Goal: Complete application form: Complete application form

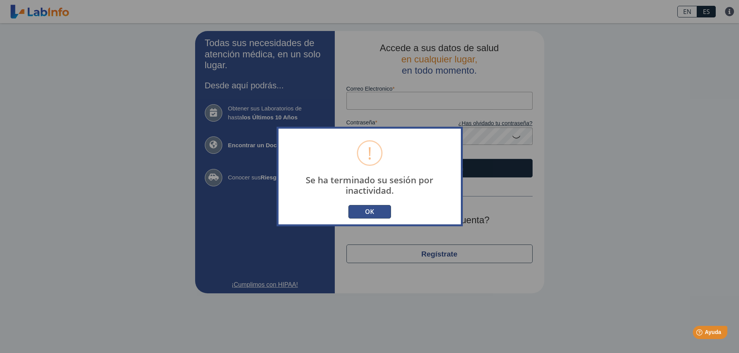
click at [362, 206] on button "OK" at bounding box center [369, 212] width 43 height 14
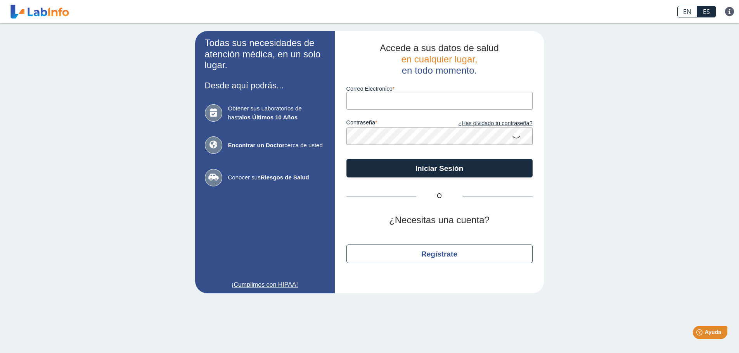
click at [392, 93] on input "Correo Electronico" at bounding box center [439, 100] width 186 height 17
type input "[EMAIL_ADDRESS][DOMAIN_NAME]"
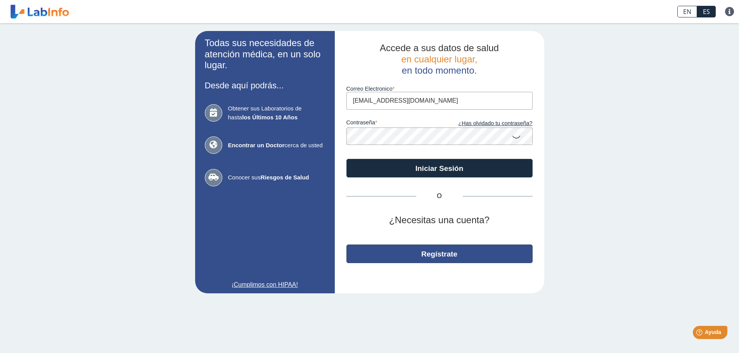
click at [419, 254] on button "Regístrate" at bounding box center [439, 254] width 186 height 19
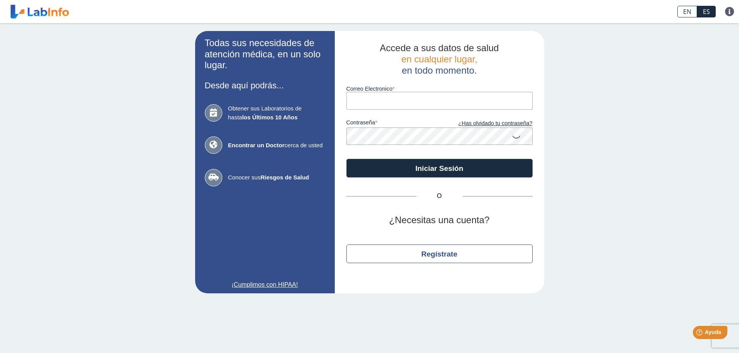
type input "[EMAIL_ADDRESS][DOMAIN_NAME]"
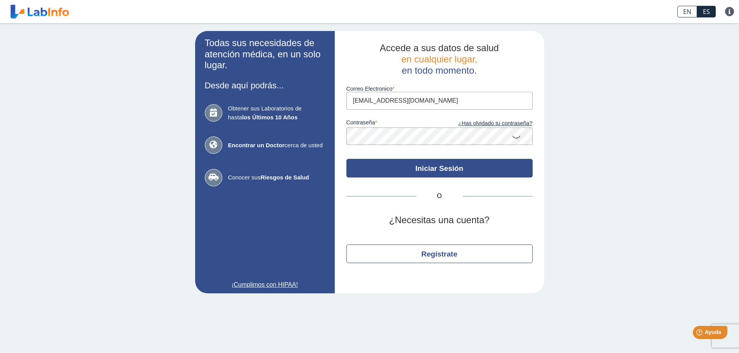
click at [437, 174] on button "Iniciar Sesión" at bounding box center [439, 168] width 186 height 19
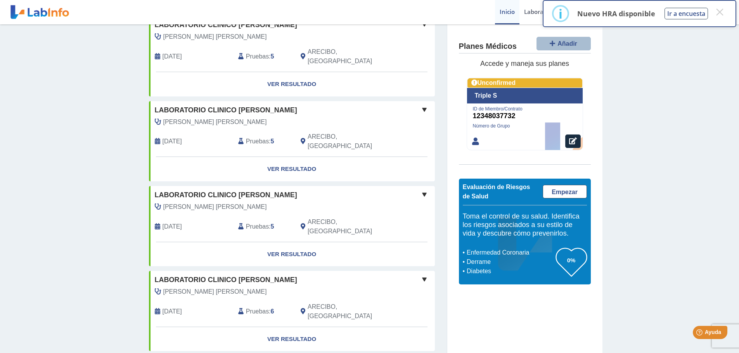
scroll to position [608, 0]
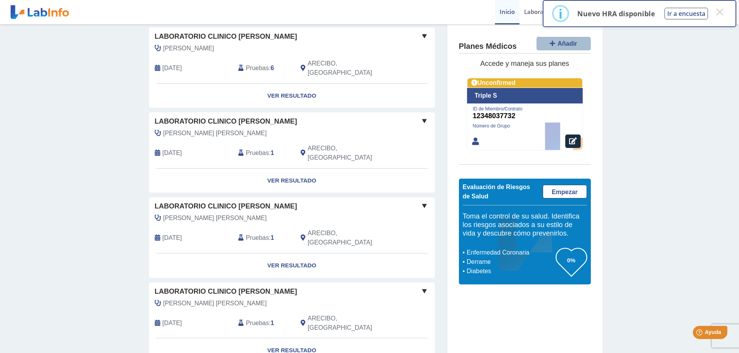
scroll to position [1421, 0]
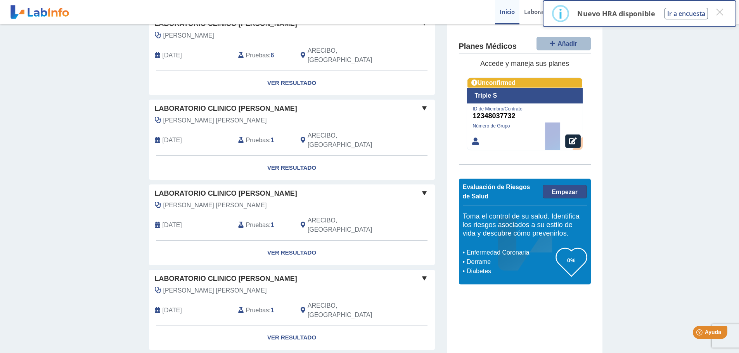
click at [557, 194] on span "Empezar" at bounding box center [564, 192] width 26 height 7
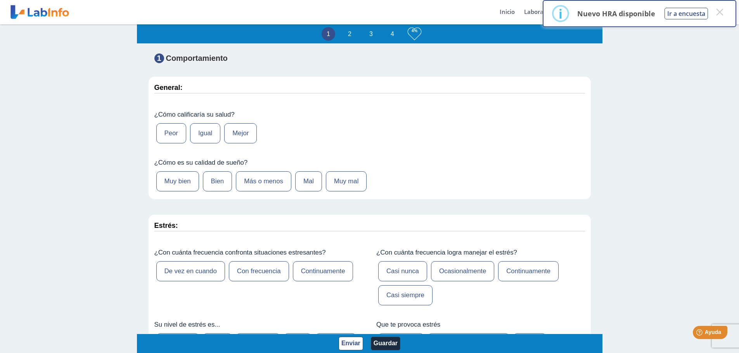
scroll to position [116, 0]
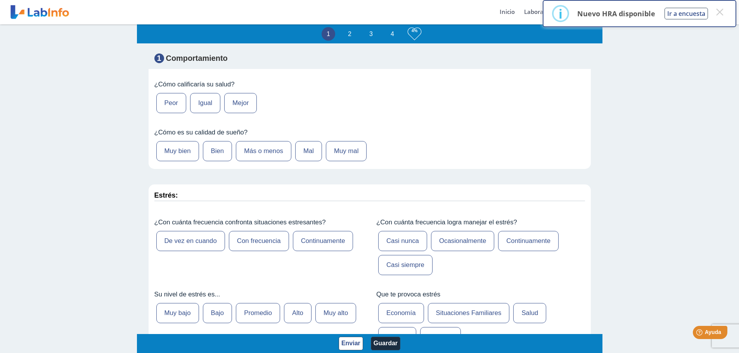
click at [244, 101] on label "Mejor" at bounding box center [240, 103] width 33 height 20
click at [0, 0] on input "Mejor" at bounding box center [0, 0] width 0 height 0
click at [217, 151] on label "Bien" at bounding box center [217, 151] width 29 height 20
click at [0, 0] on input "Bien" at bounding box center [0, 0] width 0 height 0
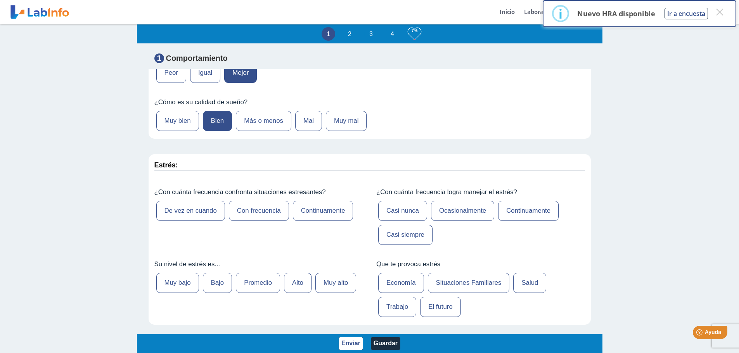
scroll to position [194, 0]
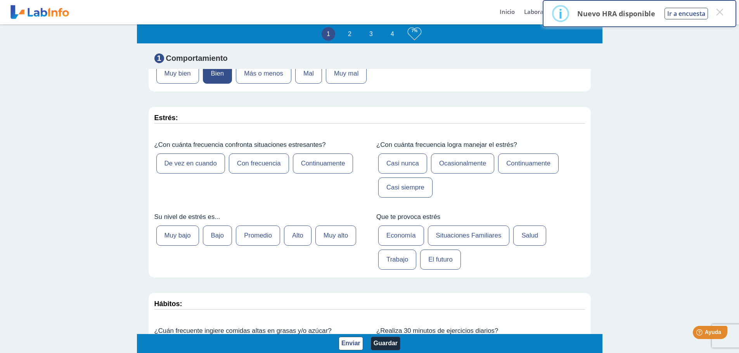
click at [200, 165] on label "De vez en cuando" at bounding box center [190, 164] width 69 height 20
click at [0, 0] on input "De vez en cuando" at bounding box center [0, 0] width 0 height 0
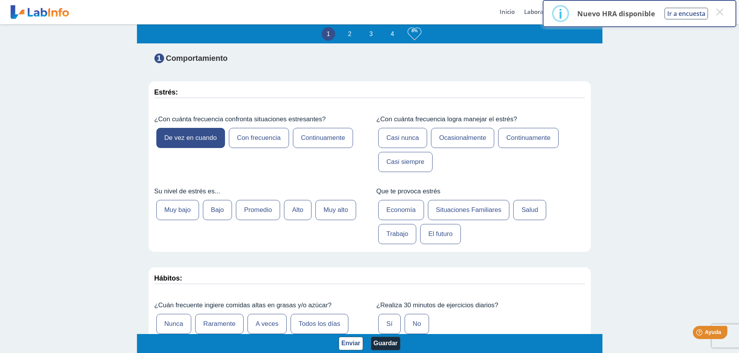
scroll to position [233, 0]
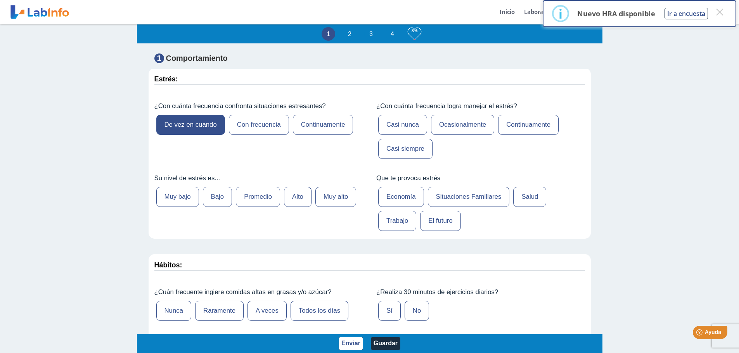
click at [250, 192] on label "Promedio" at bounding box center [258, 197] width 44 height 20
click at [0, 0] on input "Promedio" at bounding box center [0, 0] width 0 height 0
click at [454, 125] on label "Ocasionalmente" at bounding box center [462, 125] width 63 height 20
click at [0, 0] on input "Ocasionalmente" at bounding box center [0, 0] width 0 height 0
click at [382, 227] on label "Trabajo" at bounding box center [397, 221] width 38 height 20
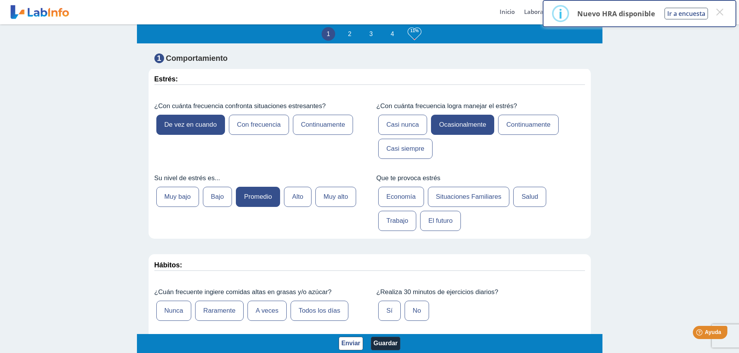
click at [0, 0] on input "Trabajo" at bounding box center [0, 0] width 0 height 0
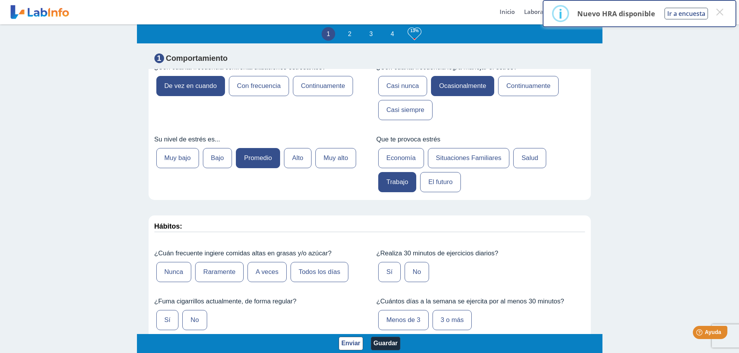
scroll to position [310, 0]
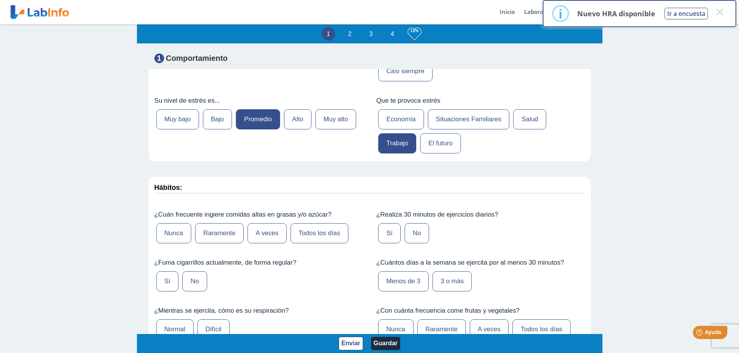
click at [514, 114] on label "Salud" at bounding box center [529, 119] width 33 height 20
click at [0, 0] on input "Salud" at bounding box center [0, 0] width 0 height 0
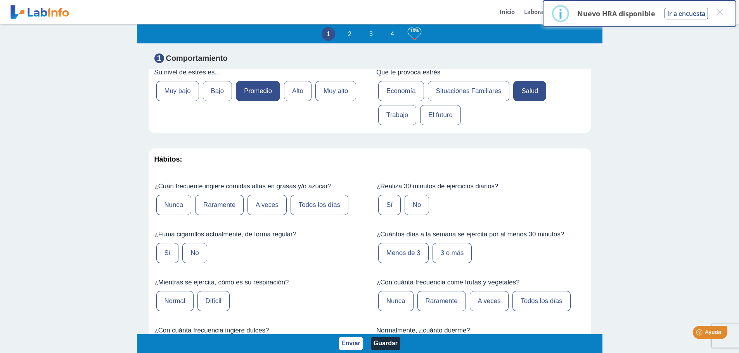
scroll to position [271, 0]
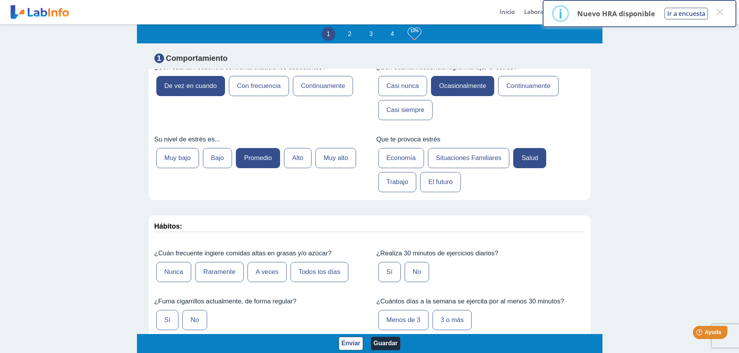
click at [387, 172] on label "Trabajo" at bounding box center [397, 182] width 38 height 20
click at [0, 0] on input "Trabajo" at bounding box center [0, 0] width 0 height 0
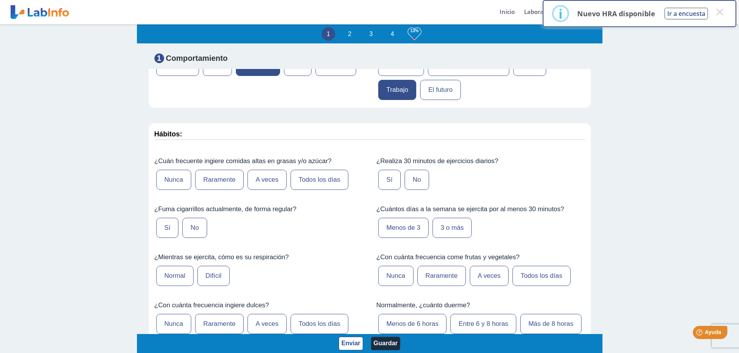
scroll to position [388, 0]
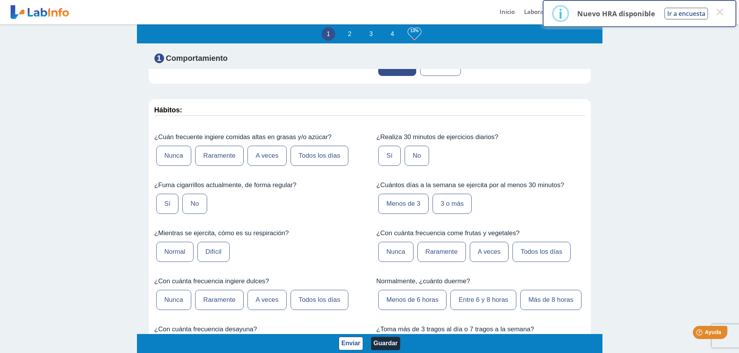
click at [259, 153] on label "A veces" at bounding box center [266, 156] width 39 height 20
click at [0, 0] on input "A veces" at bounding box center [0, 0] width 0 height 0
click at [184, 207] on label "No" at bounding box center [194, 204] width 24 height 20
click at [0, 0] on input "No" at bounding box center [0, 0] width 0 height 0
click at [411, 159] on label "No" at bounding box center [416, 156] width 24 height 20
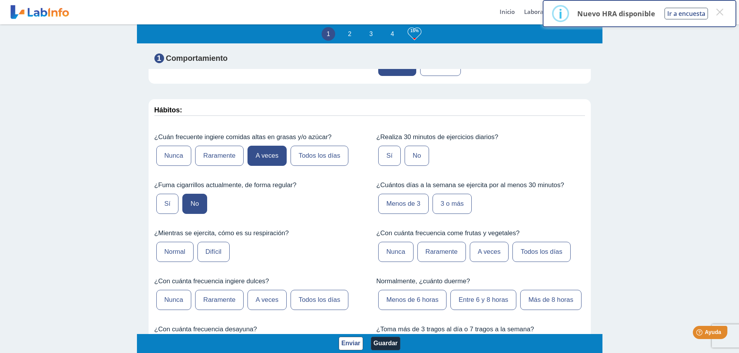
click at [0, 0] on input "No" at bounding box center [0, 0] width 0 height 0
click at [411, 208] on label "Menos de 3" at bounding box center [403, 204] width 50 height 20
click at [0, 0] on input "Menos de 3" at bounding box center [0, 0] width 0 height 0
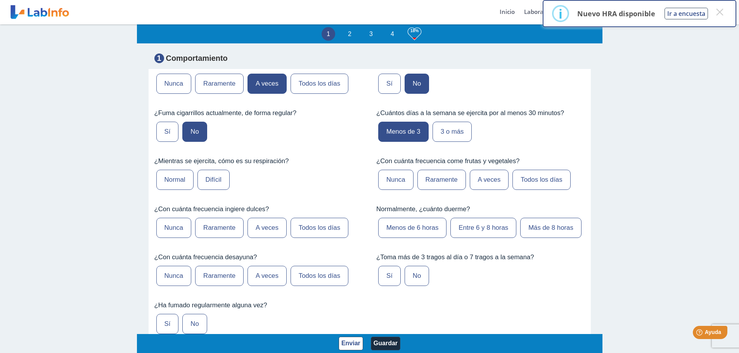
scroll to position [465, 0]
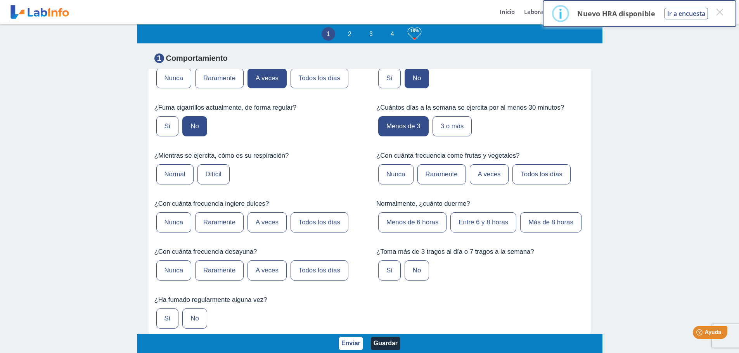
click at [433, 175] on label "Raramente" at bounding box center [441, 174] width 48 height 20
click at [0, 0] on input "Raramente" at bounding box center [0, 0] width 0 height 0
click at [453, 220] on label "Entre 6 y 8 horas" at bounding box center [483, 223] width 66 height 20
click at [0, 0] on input "Entre 6 y 8 horas" at bounding box center [0, 0] width 0 height 0
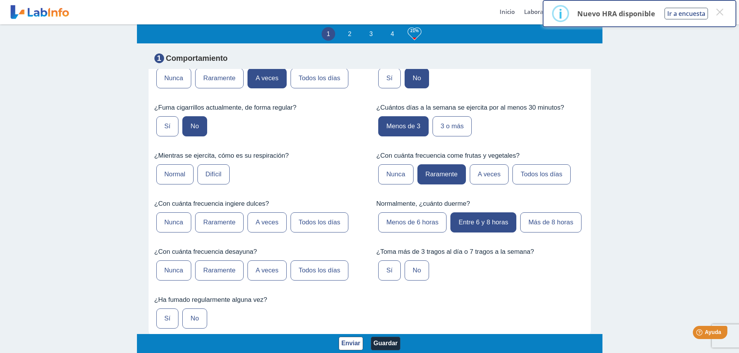
click at [180, 177] on label "Normal" at bounding box center [174, 174] width 37 height 20
click at [0, 0] on input "Normal" at bounding box center [0, 0] width 0 height 0
click at [256, 220] on label "A veces" at bounding box center [266, 223] width 39 height 20
click at [0, 0] on input "A veces" at bounding box center [0, 0] width 0 height 0
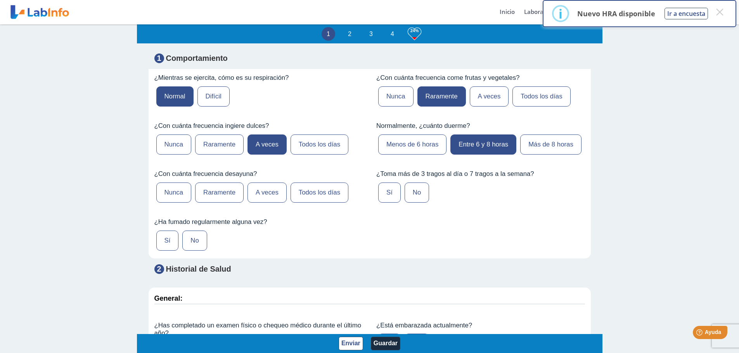
scroll to position [582, 0]
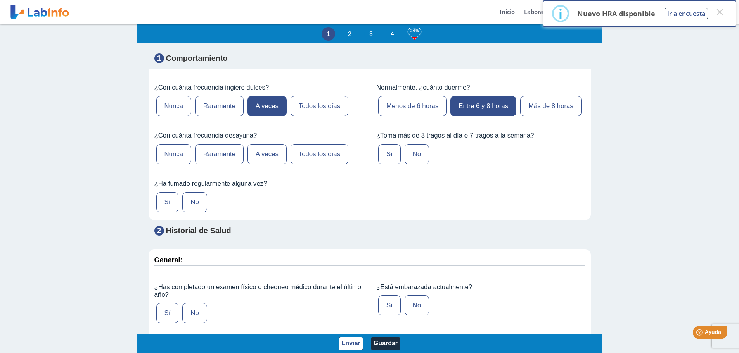
click at [301, 164] on label "Todos los días" at bounding box center [319, 154] width 58 height 20
click at [0, 0] on input "Todos los días" at bounding box center [0, 0] width 0 height 0
click at [409, 164] on label "No" at bounding box center [416, 154] width 24 height 20
click at [0, 0] on input "No" at bounding box center [0, 0] width 0 height 0
click at [190, 213] on label "No" at bounding box center [194, 202] width 24 height 20
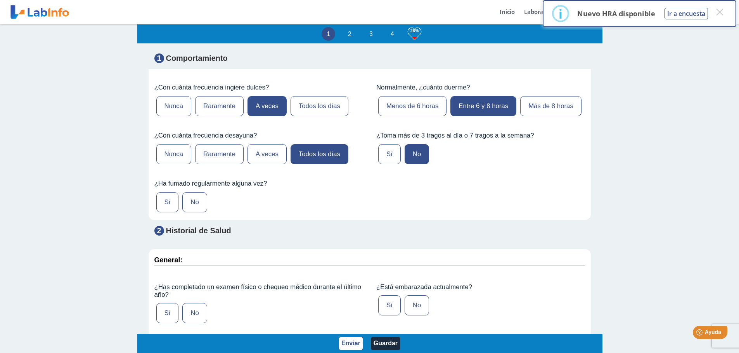
click at [0, 0] on input "No" at bounding box center [0, 0] width 0 height 0
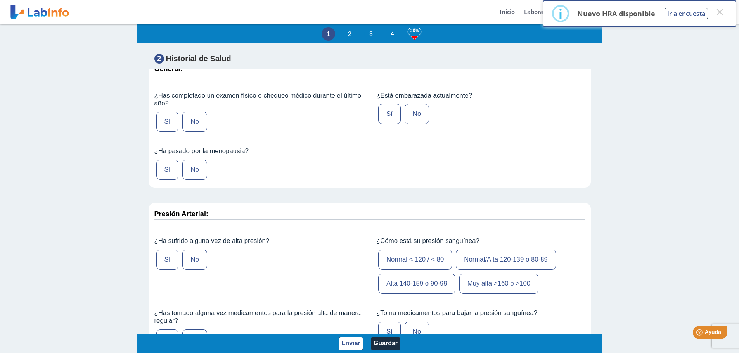
scroll to position [776, 0]
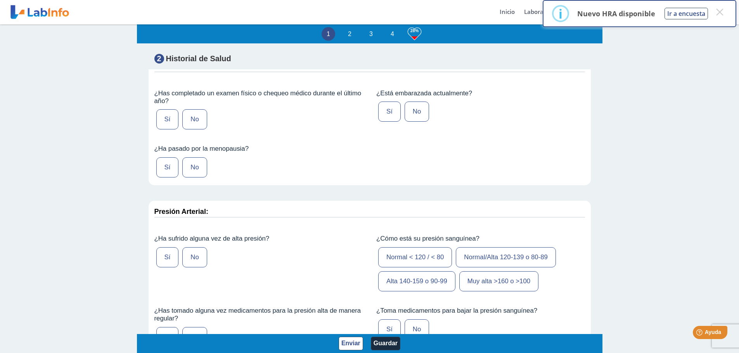
click at [154, 131] on div "Sí No" at bounding box center [258, 119] width 209 height 24
click at [165, 130] on label "Sí" at bounding box center [167, 119] width 22 height 20
click at [0, 0] on input "Sí" at bounding box center [0, 0] width 0 height 0
click at [194, 178] on label "No" at bounding box center [194, 167] width 24 height 20
click at [0, 0] on input "No" at bounding box center [0, 0] width 0 height 0
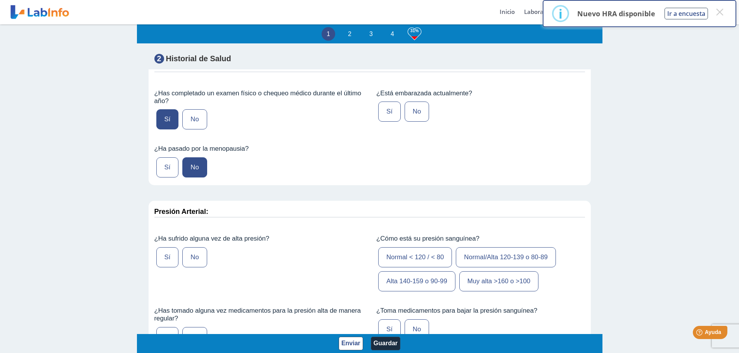
click at [404, 122] on label "No" at bounding box center [416, 112] width 24 height 20
click at [0, 0] on input "No" at bounding box center [0, 0] width 0 height 0
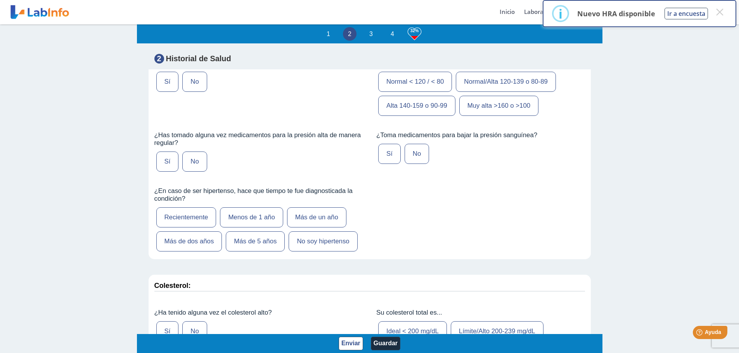
scroll to position [970, 0]
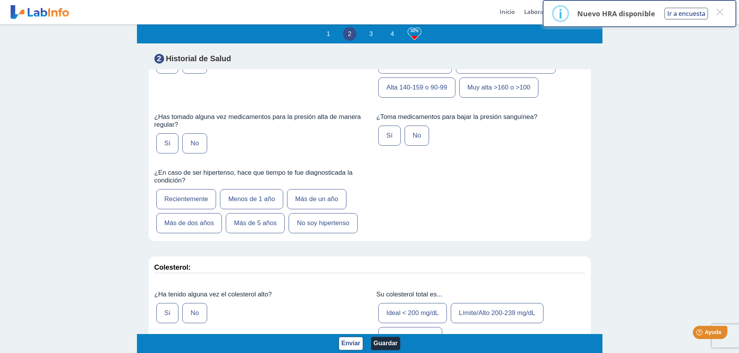
click at [194, 74] on label "No" at bounding box center [194, 64] width 24 height 20
click at [0, 0] on input "No" at bounding box center [0, 0] width 0 height 0
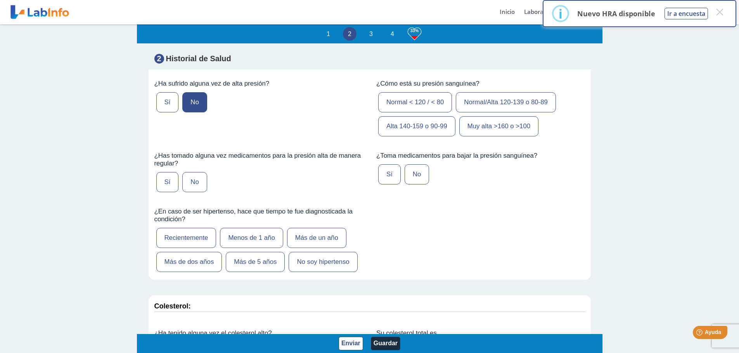
click at [391, 112] on label "Normal < 120 / < 80" at bounding box center [415, 102] width 74 height 20
click at [0, 0] on input "Normal < 120 / < 80" at bounding box center [0, 0] width 0 height 0
click at [407, 185] on label "No" at bounding box center [416, 174] width 24 height 20
click at [0, 0] on input "No" at bounding box center [0, 0] width 0 height 0
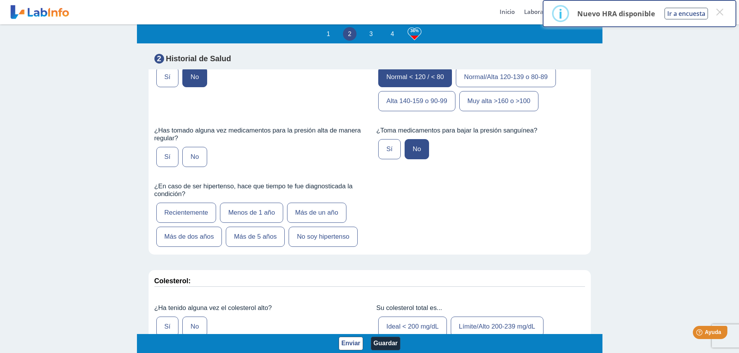
scroll to position [970, 0]
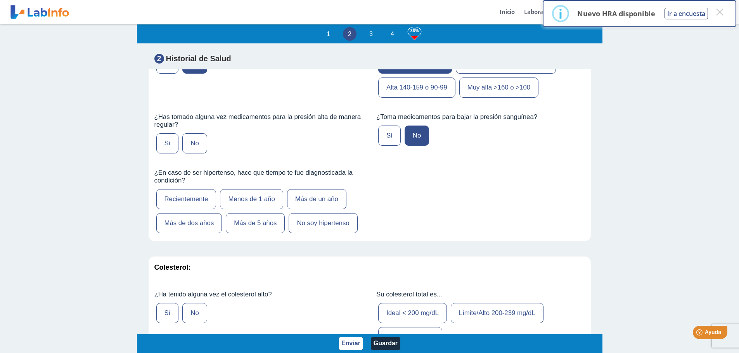
click at [194, 154] on label "No" at bounding box center [194, 143] width 24 height 20
click at [0, 0] on input "No" at bounding box center [0, 0] width 0 height 0
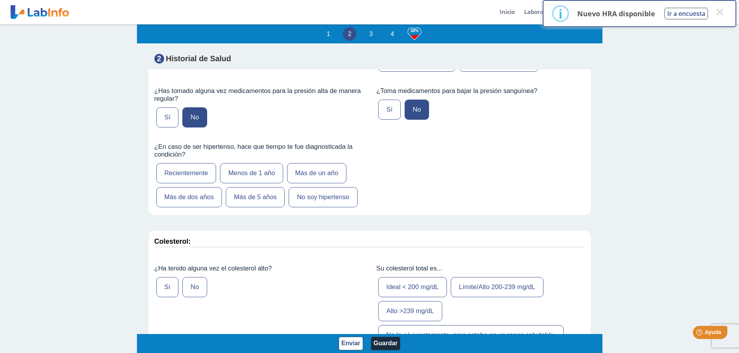
scroll to position [1047, 0]
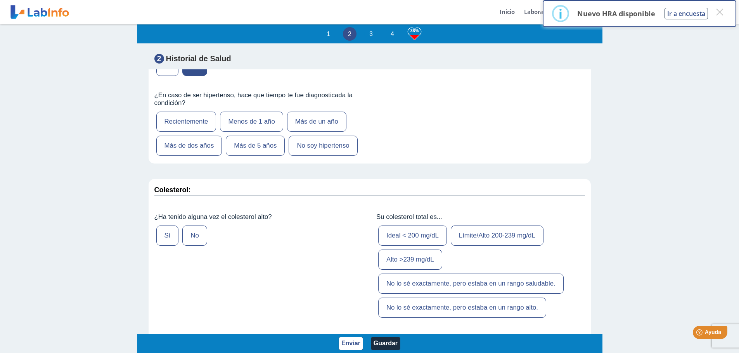
click at [313, 156] on label "No soy hipertenso" at bounding box center [323, 146] width 69 height 20
click at [0, 0] on input "No soy hipertenso" at bounding box center [0, 0] width 0 height 0
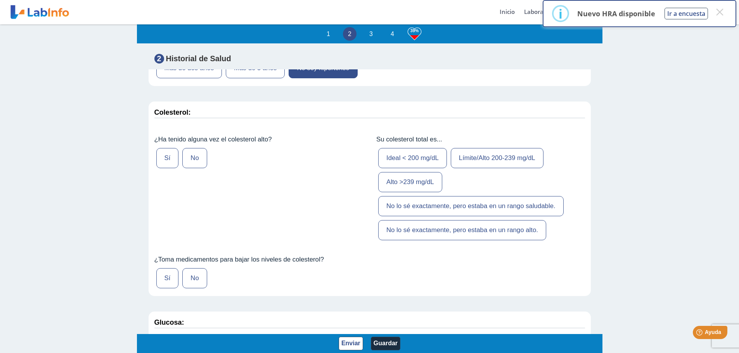
scroll to position [1163, 0]
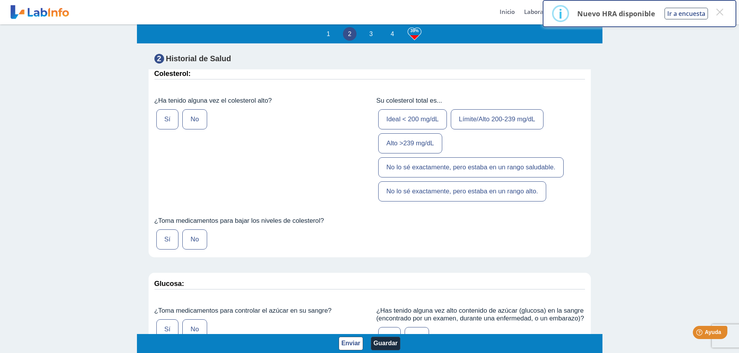
click at [199, 130] on label "No" at bounding box center [194, 119] width 24 height 20
click at [0, 0] on input "No" at bounding box center [0, 0] width 0 height 0
click at [384, 130] on label "Ideal < 200 mg/dL" at bounding box center [412, 119] width 69 height 20
click at [0, 0] on input "Ideal < 200 mg/dL" at bounding box center [0, 0] width 0 height 0
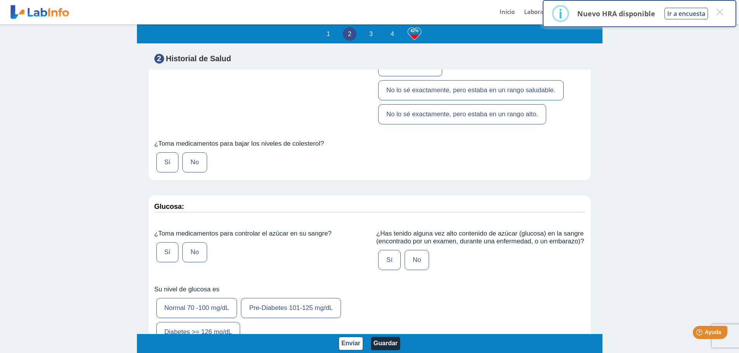
scroll to position [1241, 0]
click at [201, 172] on label "No" at bounding box center [194, 162] width 24 height 20
click at [0, 0] on input "No" at bounding box center [0, 0] width 0 height 0
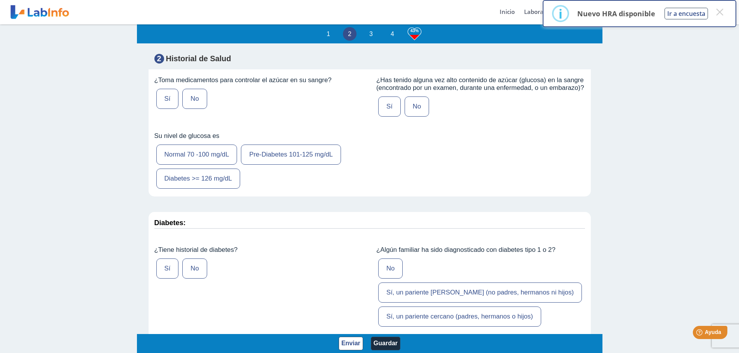
scroll to position [1396, 0]
click at [194, 107] on label "No" at bounding box center [194, 97] width 24 height 20
click at [0, 0] on input "No" at bounding box center [0, 0] width 0 height 0
click at [207, 163] on label "Normal 70 -100 mg/dL" at bounding box center [196, 153] width 81 height 20
click at [0, 0] on input "Normal 70 -100 mg/dL" at bounding box center [0, 0] width 0 height 0
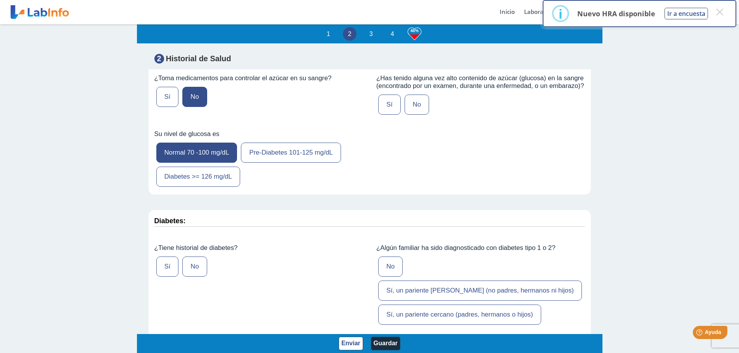
click at [417, 115] on label "No" at bounding box center [416, 105] width 24 height 20
click at [0, 0] on input "No" at bounding box center [0, 0] width 0 height 0
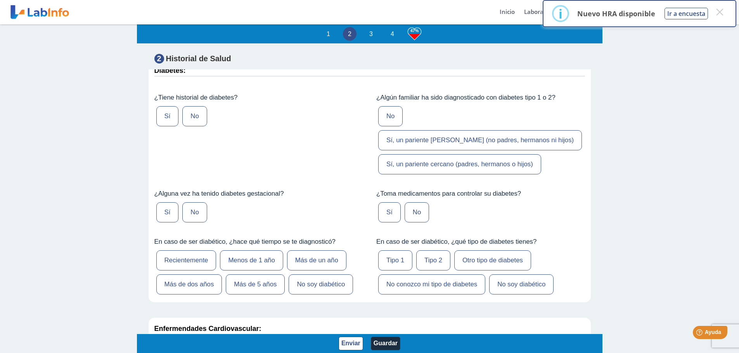
scroll to position [1551, 0]
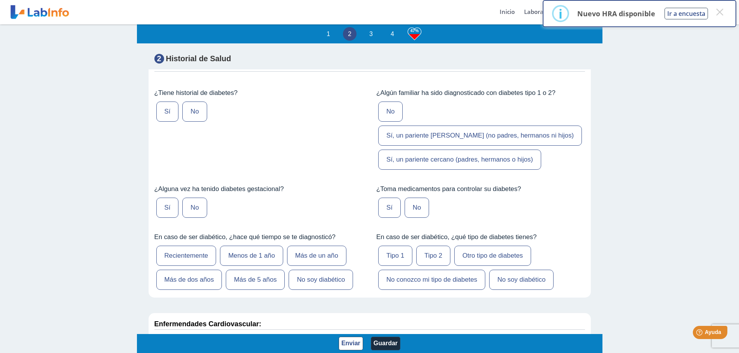
click at [195, 122] on label "No" at bounding box center [194, 112] width 24 height 20
click at [0, 0] on input "No" at bounding box center [0, 0] width 0 height 0
click at [202, 213] on label "No" at bounding box center [194, 208] width 24 height 20
click at [0, 0] on input "No" at bounding box center [0, 0] width 0 height 0
click at [432, 167] on label "Sí, un pariente cercano (padres, hermanos o hijos)" at bounding box center [459, 160] width 163 height 20
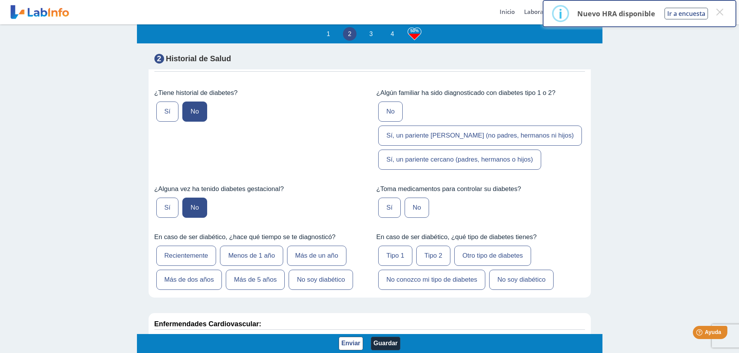
click at [0, 0] on input "Sí, un pariente cercano (padres, hermanos o hijos)" at bounding box center [0, 0] width 0 height 0
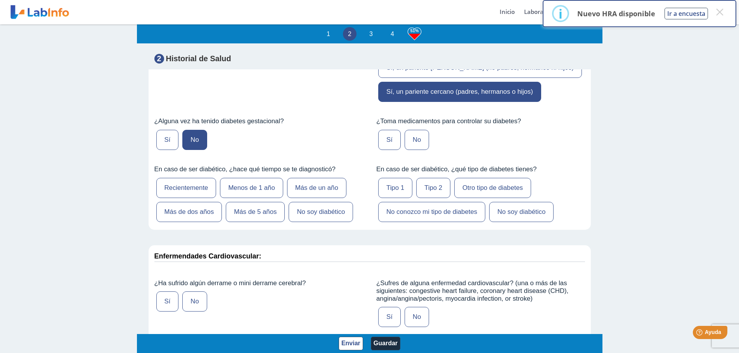
scroll to position [1629, 0]
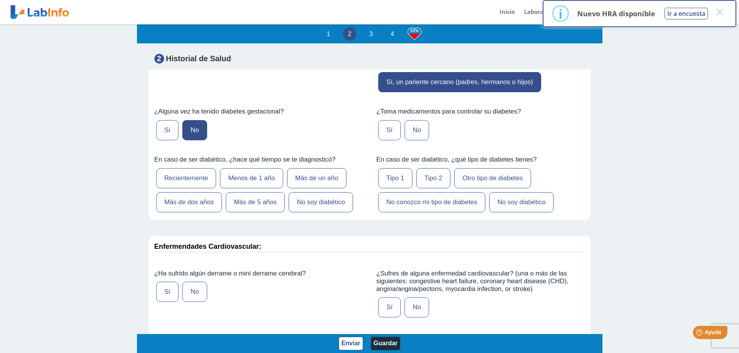
click at [408, 140] on label "No" at bounding box center [416, 130] width 24 height 20
click at [0, 0] on input "No" at bounding box center [0, 0] width 0 height 0
click at [503, 207] on label "No soy diabético" at bounding box center [521, 202] width 64 height 20
click at [0, 0] on input "No soy diabético" at bounding box center [0, 0] width 0 height 0
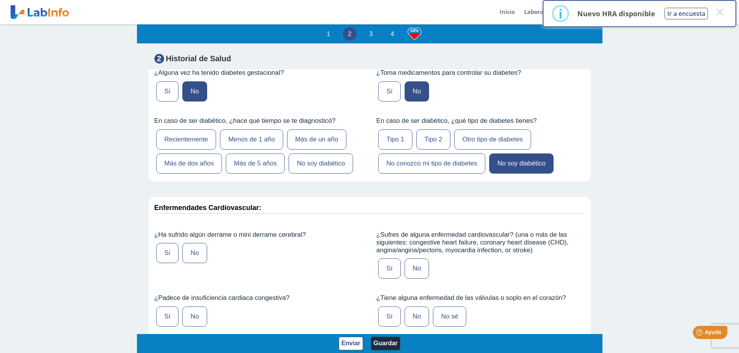
click at [312, 174] on label "No soy diabético" at bounding box center [321, 164] width 64 height 20
click at [0, 0] on input "No soy diabético" at bounding box center [0, 0] width 0 height 0
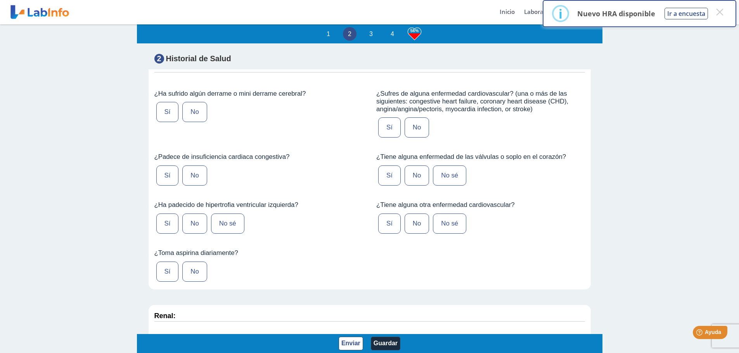
scroll to position [1823, 0]
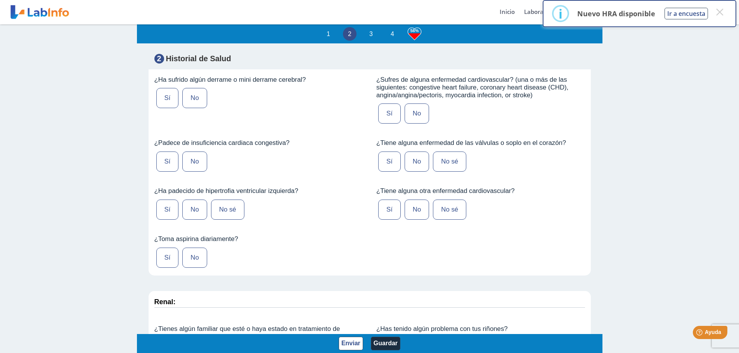
click at [197, 106] on label "No" at bounding box center [194, 98] width 24 height 20
click at [0, 0] on input "No" at bounding box center [0, 0] width 0 height 0
click at [196, 172] on label "No" at bounding box center [194, 162] width 24 height 20
click at [0, 0] on input "No" at bounding box center [0, 0] width 0 height 0
click at [190, 218] on label "No" at bounding box center [194, 210] width 24 height 20
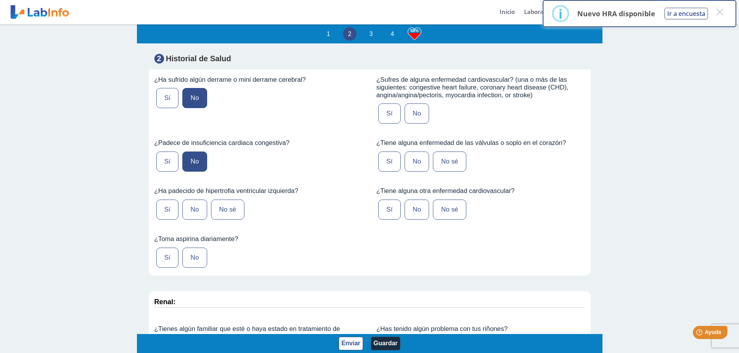
click at [0, 0] on input "No" at bounding box center [0, 0] width 0 height 0
click at [191, 267] on label "No" at bounding box center [194, 258] width 24 height 20
click at [0, 0] on input "No" at bounding box center [0, 0] width 0 height 0
click at [417, 122] on label "No" at bounding box center [416, 114] width 24 height 20
click at [0, 0] on input "No" at bounding box center [0, 0] width 0 height 0
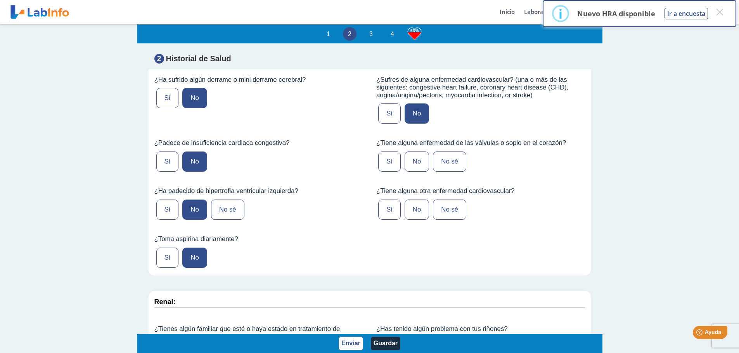
click at [411, 169] on label "No" at bounding box center [416, 162] width 24 height 20
click at [0, 0] on input "No" at bounding box center [0, 0] width 0 height 0
click at [404, 216] on label "No" at bounding box center [416, 210] width 24 height 20
click at [0, 0] on input "No" at bounding box center [0, 0] width 0 height 0
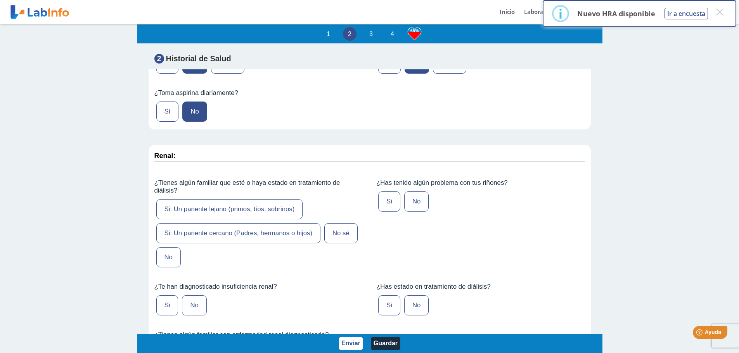
scroll to position [1978, 0]
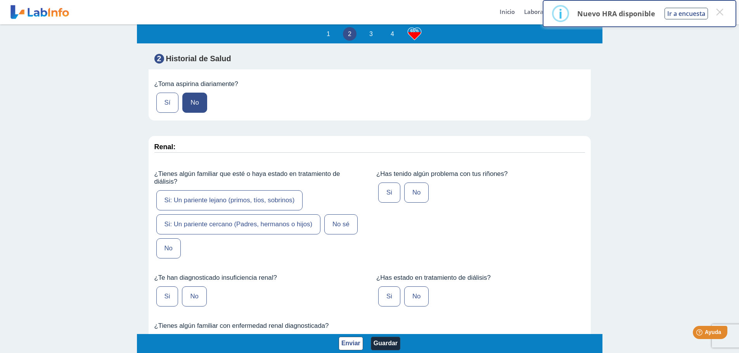
click at [404, 202] on label "No" at bounding box center [416, 193] width 24 height 20
click at [0, 0] on input "No" at bounding box center [0, 0] width 0 height 0
click at [169, 251] on label "No" at bounding box center [168, 249] width 24 height 20
click at [0, 0] on input "No" at bounding box center [0, 0] width 0 height 0
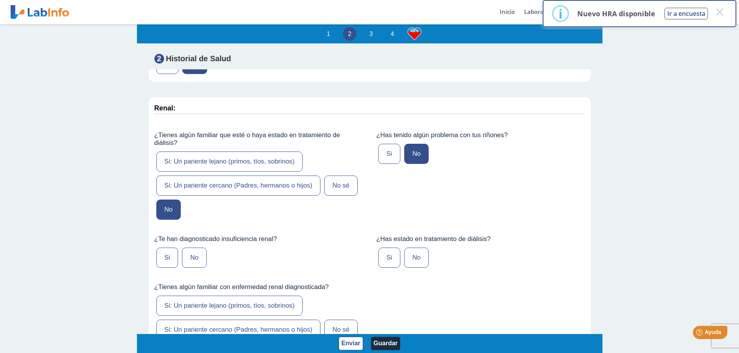
scroll to position [2055, 0]
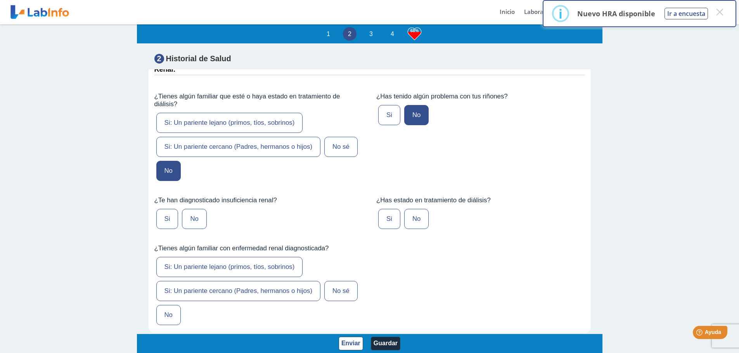
click at [413, 225] on label "No" at bounding box center [416, 219] width 24 height 20
click at [0, 0] on input "No" at bounding box center [0, 0] width 0 height 0
click at [195, 222] on label "No" at bounding box center [194, 219] width 24 height 20
click at [0, 0] on input "No" at bounding box center [0, 0] width 0 height 0
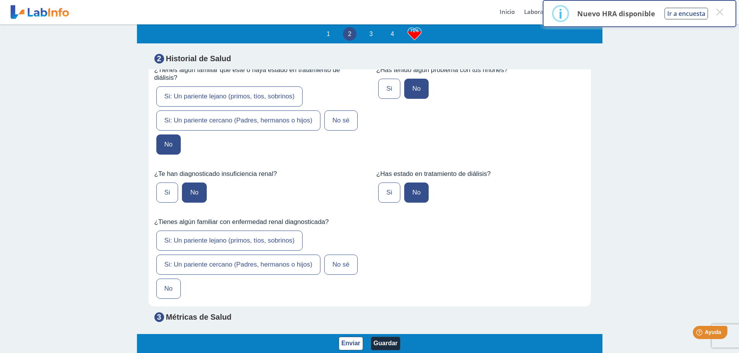
scroll to position [2133, 0]
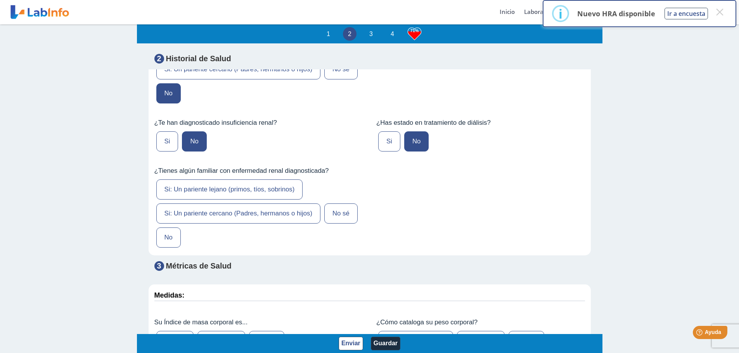
click at [171, 245] on label "No" at bounding box center [168, 238] width 24 height 20
click at [0, 0] on input "No" at bounding box center [0, 0] width 0 height 0
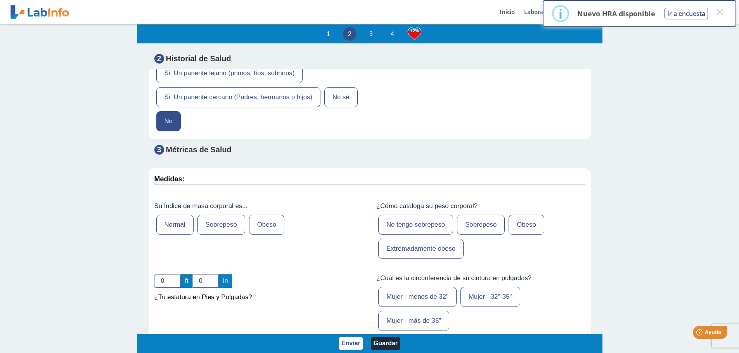
scroll to position [2288, 0]
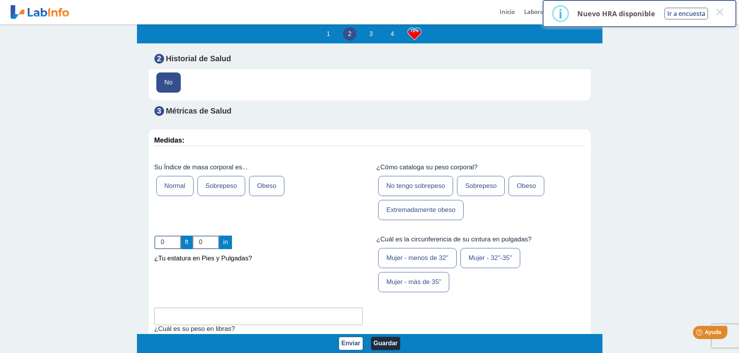
click at [176, 195] on label "Normal" at bounding box center [174, 186] width 37 height 20
click at [0, 0] on input "Normal" at bounding box center [0, 0] width 0 height 0
drag, startPoint x: 171, startPoint y: 250, endPoint x: 156, endPoint y: 252, distance: 14.5
click at [156, 249] on input "0" at bounding box center [167, 243] width 27 height 14
type input "5"
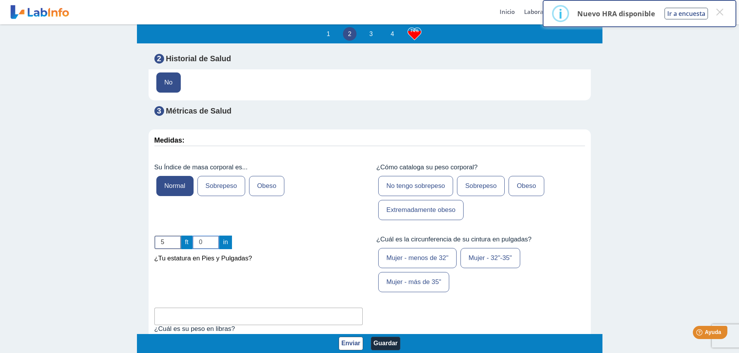
drag, startPoint x: 206, startPoint y: 249, endPoint x: 192, endPoint y: 252, distance: 13.8
click at [192, 249] on input "0" at bounding box center [205, 243] width 27 height 14
type input "1"
click at [425, 219] on label "Extremadamente obeso" at bounding box center [420, 210] width 85 height 20
click at [0, 0] on input "Extremadamente obeso" at bounding box center [0, 0] width 0 height 0
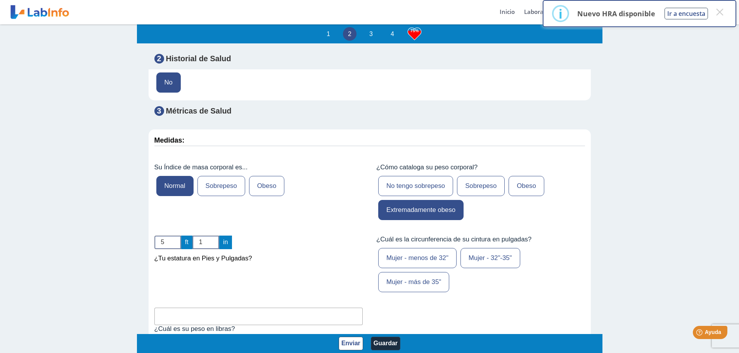
click at [417, 196] on label "No tengo sobrepeso" at bounding box center [415, 186] width 75 height 20
click at [0, 0] on input "No tengo sobrepeso" at bounding box center [0, 0] width 0 height 0
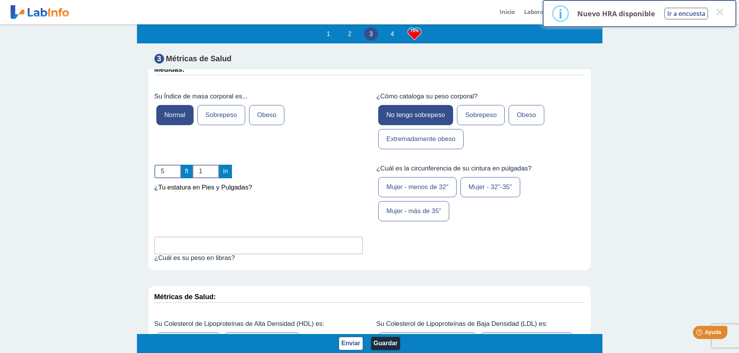
scroll to position [2366, 0]
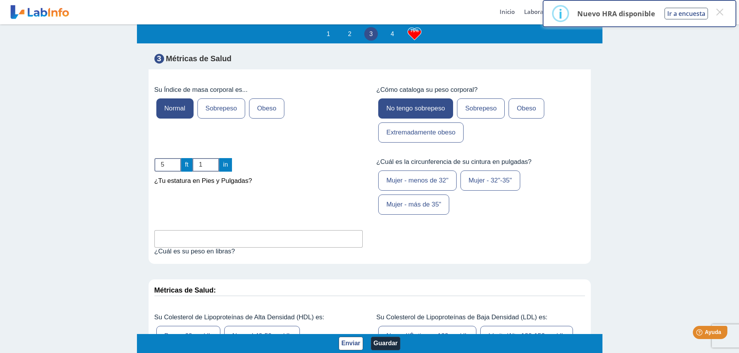
click at [414, 191] on label "Mujer - menos de 32"" at bounding box center [417, 181] width 78 height 20
click at [0, 0] on input "Mujer - menos de 32"" at bounding box center [0, 0] width 0 height 0
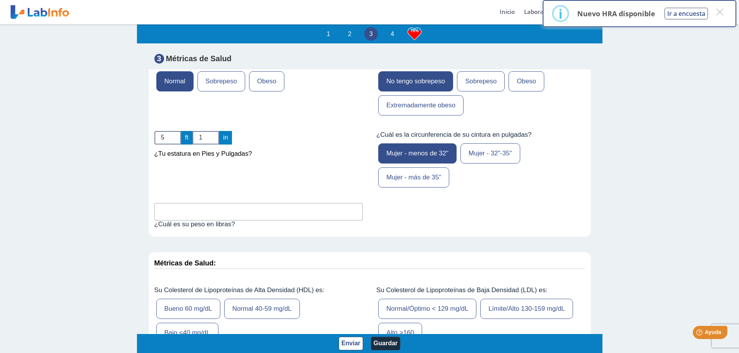
scroll to position [2404, 0]
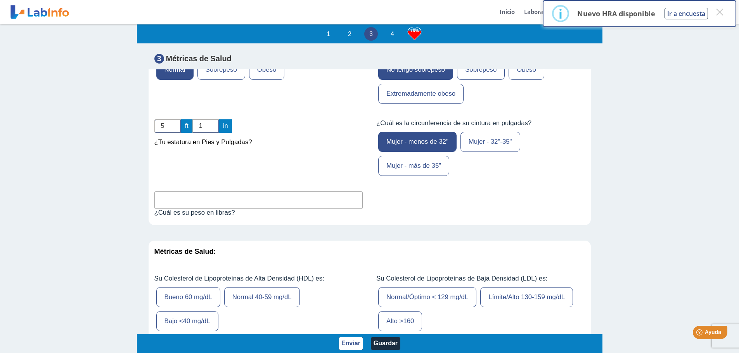
click at [198, 204] on input "text" at bounding box center [258, 200] width 209 height 17
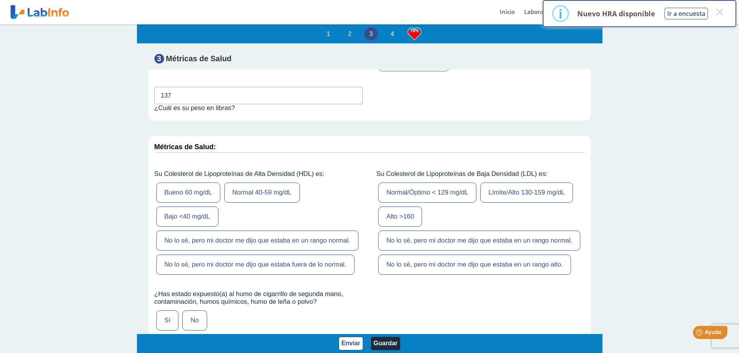
scroll to position [2521, 0]
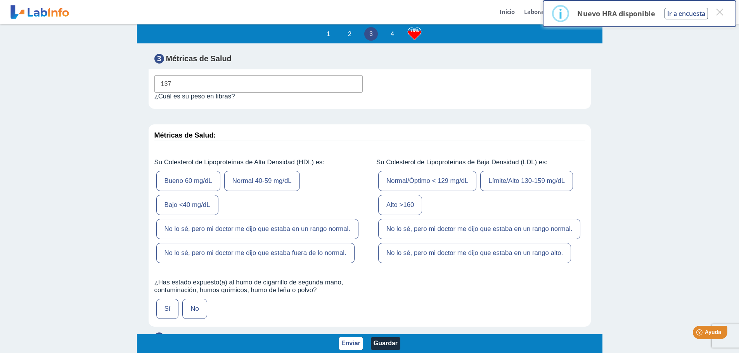
type input "137"
click at [206, 187] on label "Bueno 60 mg/dL" at bounding box center [188, 181] width 64 height 20
click at [0, 0] on input "Bueno 60 mg/dL" at bounding box center [0, 0] width 0 height 0
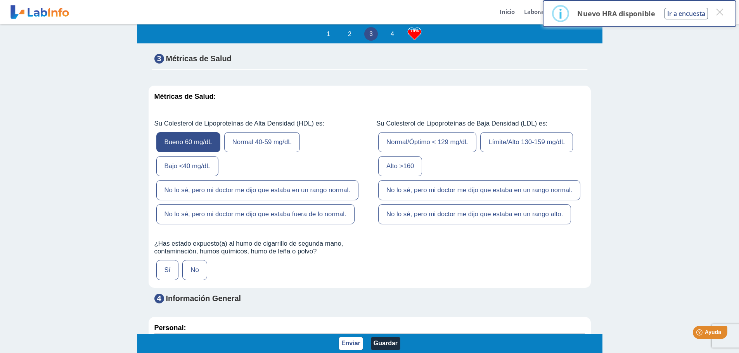
click at [245, 151] on label "Normal 40-59 mg/dL" at bounding box center [262, 142] width 76 height 20
click at [0, 0] on input "Normal 40-59 mg/dL" at bounding box center [0, 0] width 0 height 0
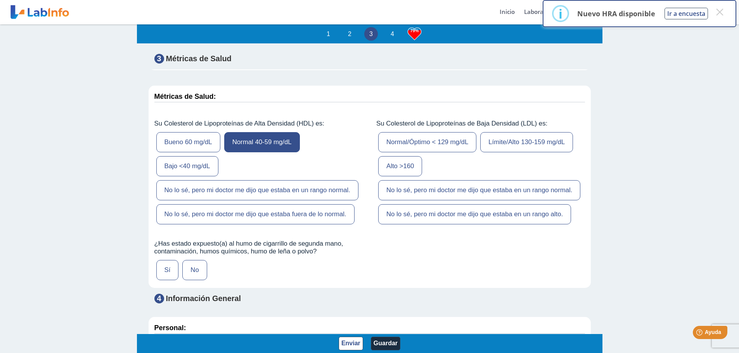
click at [413, 152] on label "Normal/Óptimo < 129 mg/dL" at bounding box center [427, 142] width 98 height 20
click at [0, 0] on input "Normal/Óptimo < 129 mg/dL" at bounding box center [0, 0] width 0 height 0
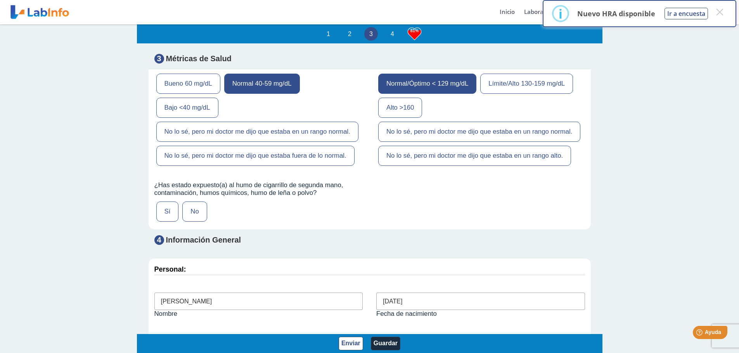
scroll to position [2637, 0]
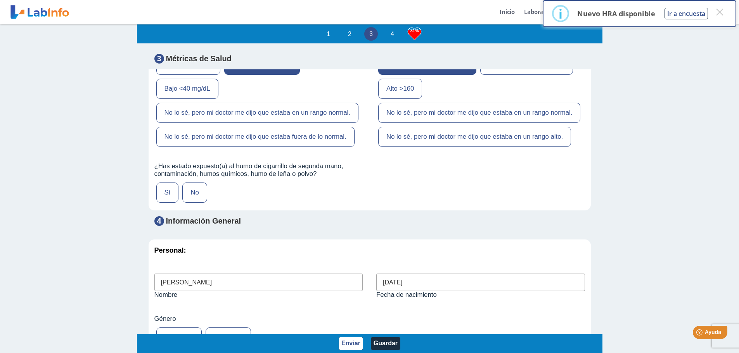
drag, startPoint x: 193, startPoint y: 204, endPoint x: 195, endPoint y: 208, distance: 4.7
click at [193, 203] on label "No" at bounding box center [194, 193] width 24 height 20
click at [0, 0] on input "No" at bounding box center [0, 0] width 0 height 0
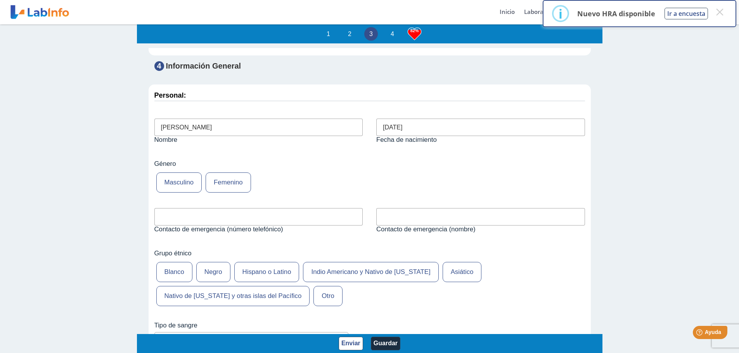
scroll to position [2831, 0]
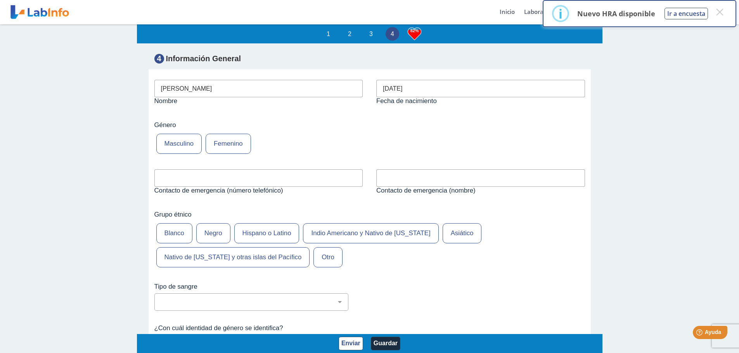
click at [256, 187] on input "text" at bounding box center [258, 177] width 209 height 17
type input "r"
type input "[PERSON_NAME]"
click at [402, 187] on input "text" at bounding box center [480, 177] width 209 height 17
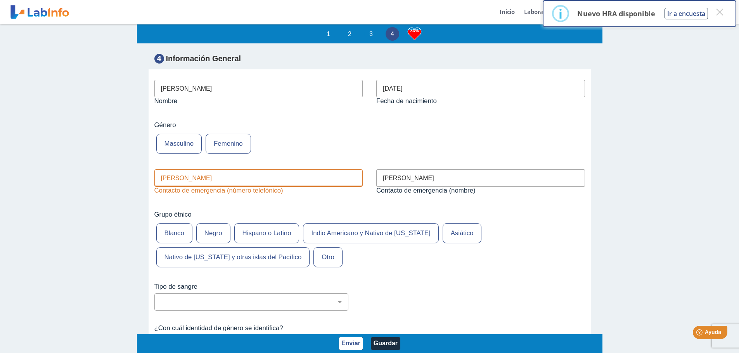
type input "[PERSON_NAME]"
drag, startPoint x: 200, startPoint y: 193, endPoint x: 100, endPoint y: 175, distance: 102.2
click at [124, 198] on div "1 2 3 4 85% Evaluación de Riesgos de Salud Complete este cuestionario y descubr…" at bounding box center [369, 188] width 739 height 330
type input "7872047184"
click at [180, 244] on label "Blanco" at bounding box center [174, 233] width 36 height 20
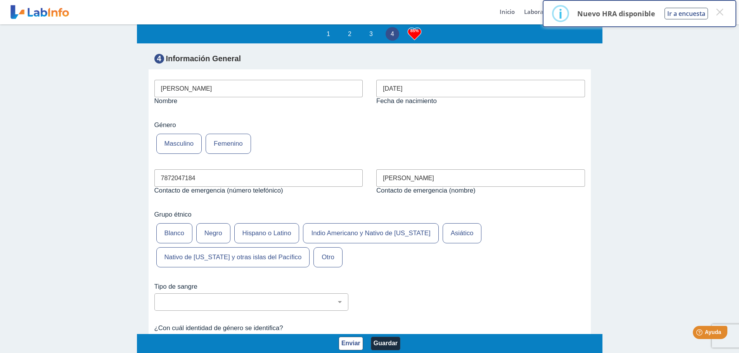
click at [0, 0] on input "Blanco" at bounding box center [0, 0] width 0 height 0
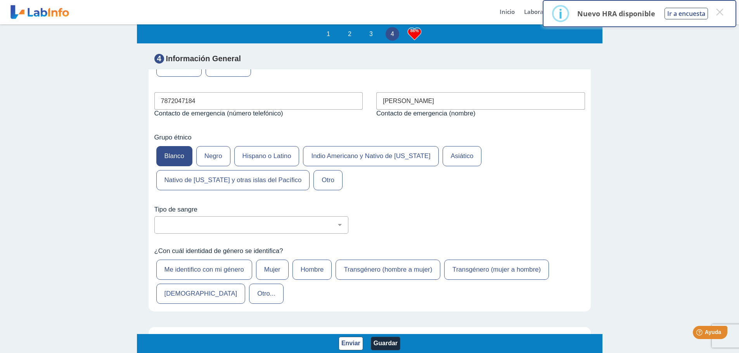
scroll to position [2909, 0]
click at [184, 228] on select "No estoy seguro O Negativo O Positivo A Negativo A Positivo B Negativo B Positi…" at bounding box center [254, 224] width 187 height 7
select select "1: 227"
click at [161, 228] on select "No estoy seguro O Negativo O Positivo A Negativo A Positivo B Negativo B Positi…" at bounding box center [254, 224] width 187 height 7
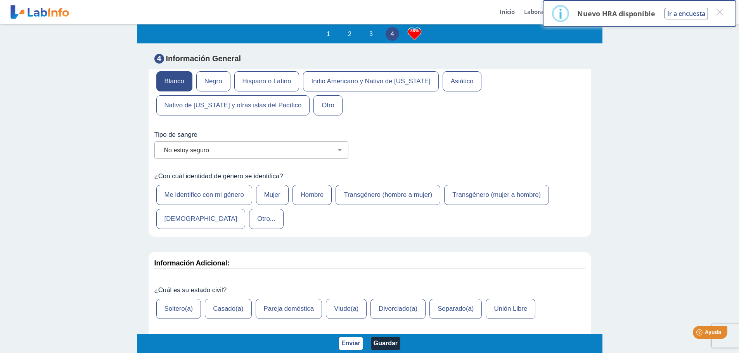
scroll to position [2986, 0]
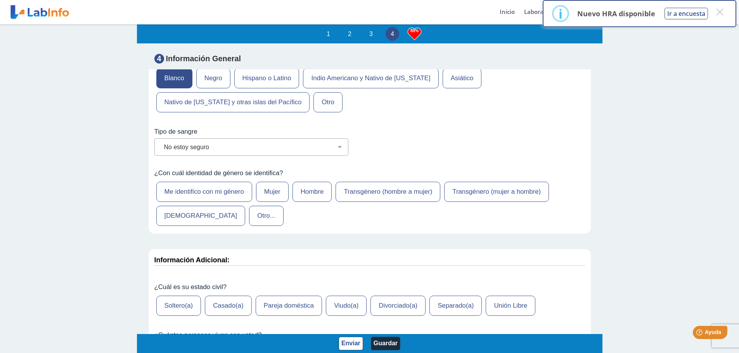
drag, startPoint x: 268, startPoint y: 206, endPoint x: 282, endPoint y: 221, distance: 20.3
click at [268, 202] on label "Mujer" at bounding box center [272, 192] width 33 height 20
click at [0, 0] on input "Mujer" at bounding box center [0, 0] width 0 height 0
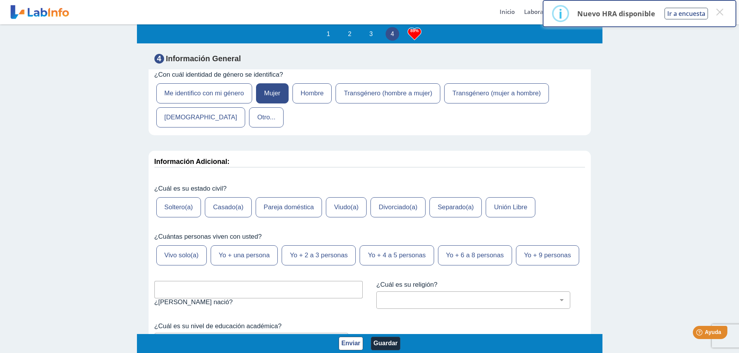
scroll to position [3103, 0]
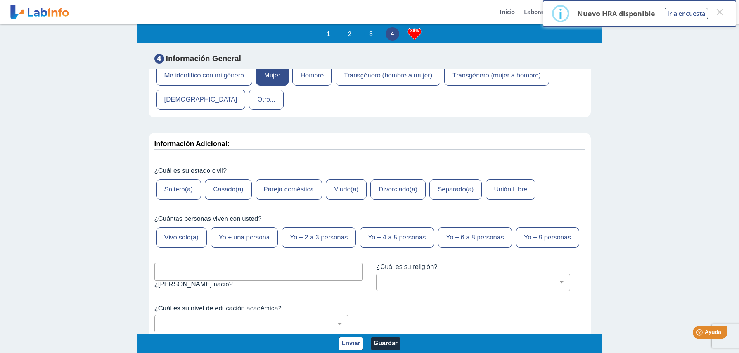
click at [171, 200] on label "Soltero(a)" at bounding box center [178, 190] width 45 height 20
click at [0, 0] on input "Soltero(a)" at bounding box center [0, 0] width 0 height 0
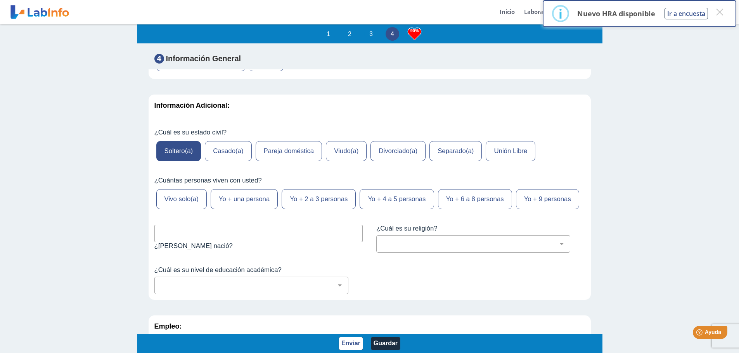
scroll to position [3141, 0]
click at [185, 209] on label "Vivo solo(a)" at bounding box center [181, 199] width 50 height 20
click at [0, 0] on input "Vivo solo(a)" at bounding box center [0, 0] width 0 height 0
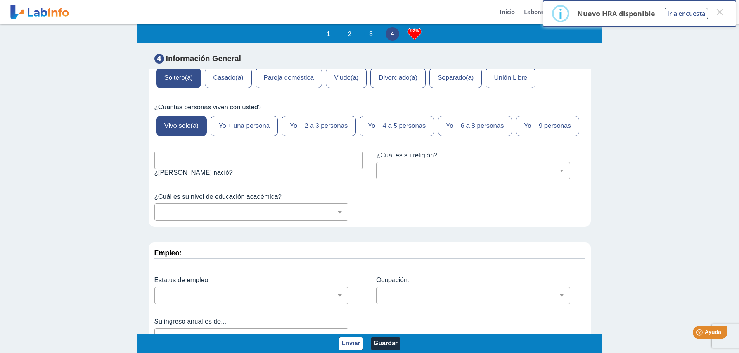
scroll to position [3219, 0]
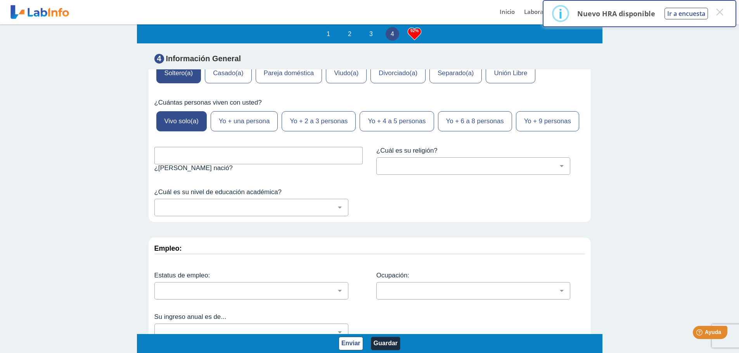
click at [220, 164] on input "text" at bounding box center [258, 155] width 209 height 17
type input "MnATI"
click at [413, 170] on select "[DEMOGRAPHIC_DATA] (cualquier denominación) [DEMOGRAPHIC_DATA] [DEMOGRAPHIC_DAT…" at bounding box center [476, 165] width 187 height 7
select select "12: 273"
click at [383, 170] on select "[DEMOGRAPHIC_DATA] (cualquier denominación) [DEMOGRAPHIC_DATA] [DEMOGRAPHIC_DAT…" at bounding box center [476, 165] width 187 height 7
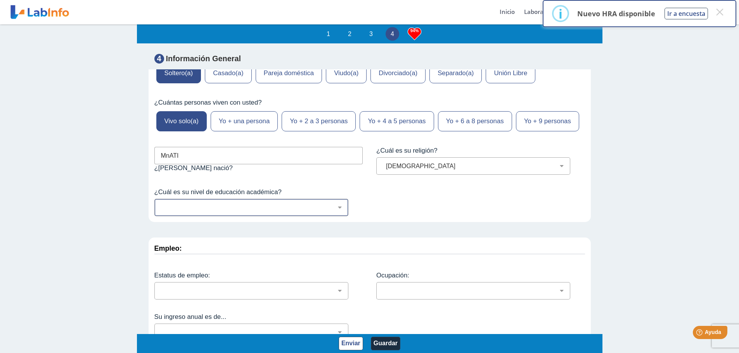
click at [178, 216] on div "No fui a la escuela Escuela primaria Algo de escuela secundaria o equivalente s…" at bounding box center [251, 207] width 194 height 17
click at [178, 211] on select "No fui a la escuela Escuela primaria Algo de escuela secundaria o equivalente s…" at bounding box center [254, 207] width 187 height 7
select select "7: 280"
click at [161, 211] on select "No fui a la escuela Escuela primaria Algo de escuela secundaria o equivalente s…" at bounding box center [254, 207] width 187 height 7
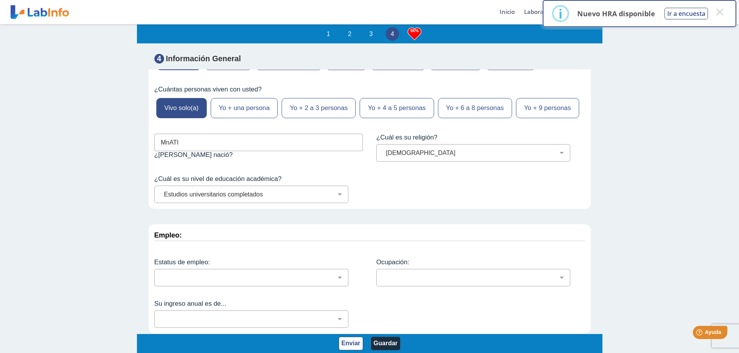
scroll to position [3271, 0]
click at [354, 340] on button "Enviar" at bounding box center [351, 344] width 24 height 14
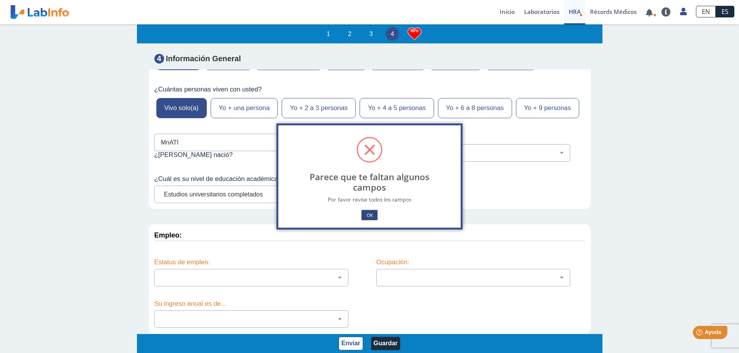
click at [368, 215] on button "OK" at bounding box center [369, 215] width 16 height 10
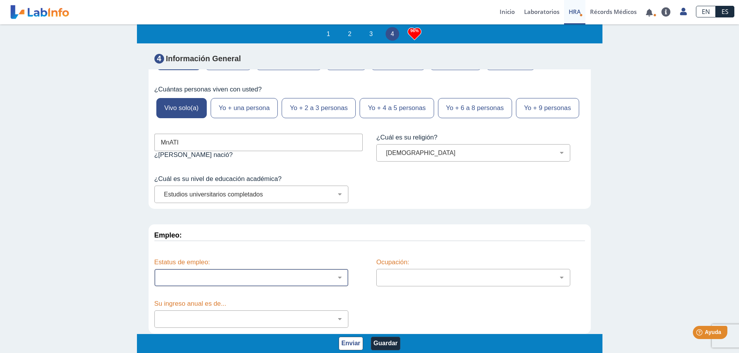
click at [204, 277] on select "Empleado a tiempo parcial Empleado a tiempo completo Servicio profesionales Sin…" at bounding box center [254, 277] width 187 height 7
drag, startPoint x: 204, startPoint y: 277, endPoint x: 225, endPoint y: 276, distance: 20.9
click at [204, 277] on select "Empleado a tiempo parcial Empleado a tiempo completo Servicio profesionales Sin…" at bounding box center [254, 277] width 187 height 7
click at [391, 282] on select "Administración de empresas Servicios de protección Instalaciones, Reparaciones …" at bounding box center [476, 277] width 187 height 7
click at [390, 282] on select "Administración de empresas Servicios de protección Instalaciones, Reparaciones …" at bounding box center [476, 277] width 187 height 7
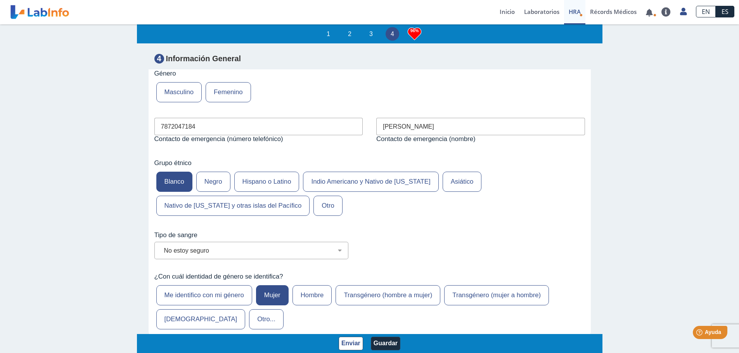
scroll to position [2806, 0]
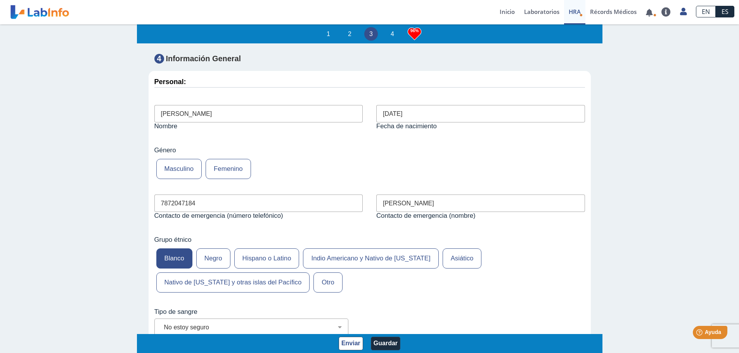
click at [35, 11] on link at bounding box center [40, 11] width 64 height 19
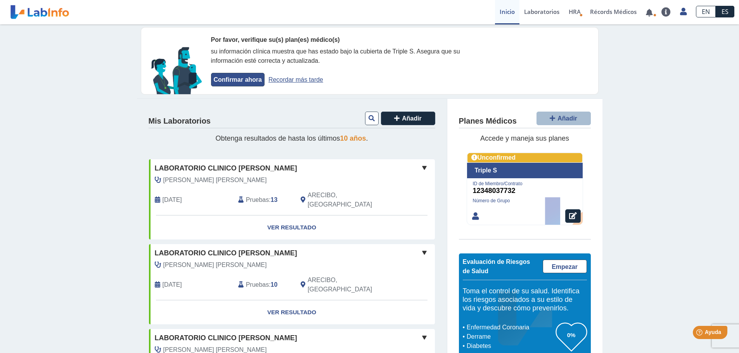
click at [243, 82] on button "Confirmar ahora" at bounding box center [238, 80] width 54 height 14
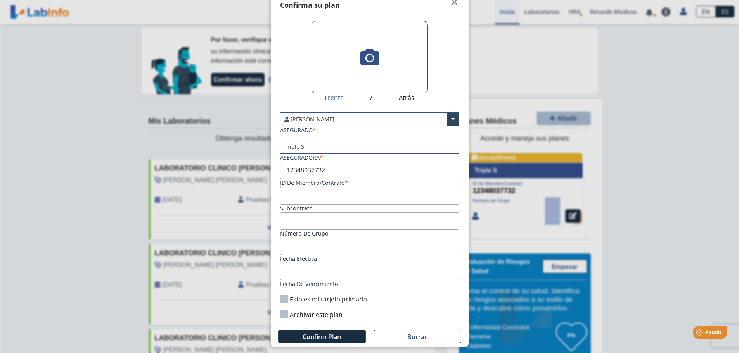
scroll to position [28, 0]
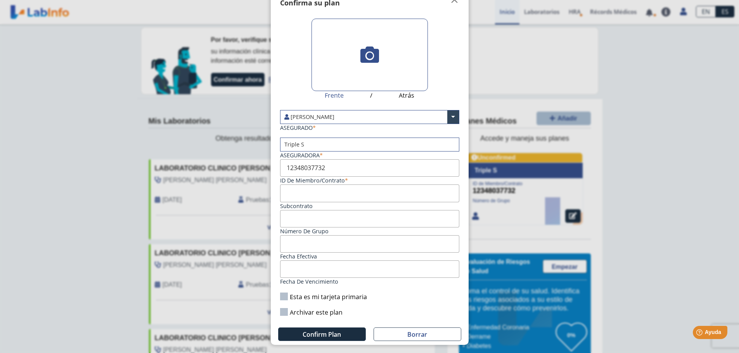
click at [289, 296] on label "Esta es mi tarjeta primaria" at bounding box center [323, 297] width 87 height 9
click at [0, 0] on input "Esta es mi tarjeta primaria" at bounding box center [0, 0] width 0 height 0
click at [294, 187] on input "Subcontrato" at bounding box center [369, 193] width 179 height 17
type input "zua0012348037732"
click at [301, 244] on input "Fecha efectiva" at bounding box center [369, 243] width 179 height 17
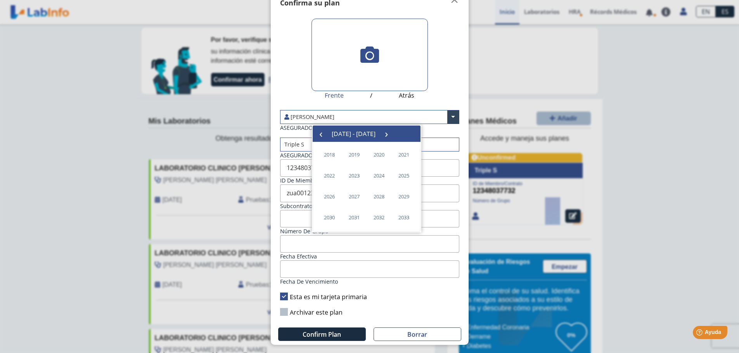
click at [292, 239] on input "Fecha efectiva" at bounding box center [369, 243] width 179 height 17
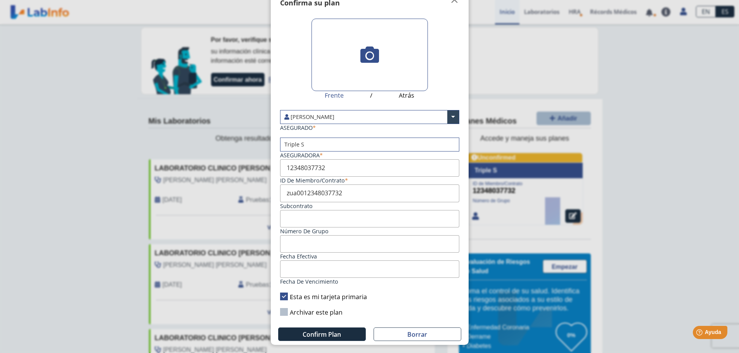
click at [294, 238] on input "Fecha efectiva" at bounding box center [369, 243] width 179 height 17
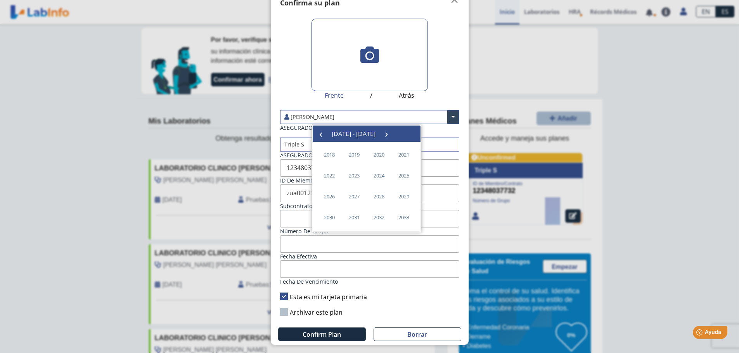
click at [393, 301] on div "Esta es mi tarjeta primaria" at bounding box center [369, 297] width 183 height 9
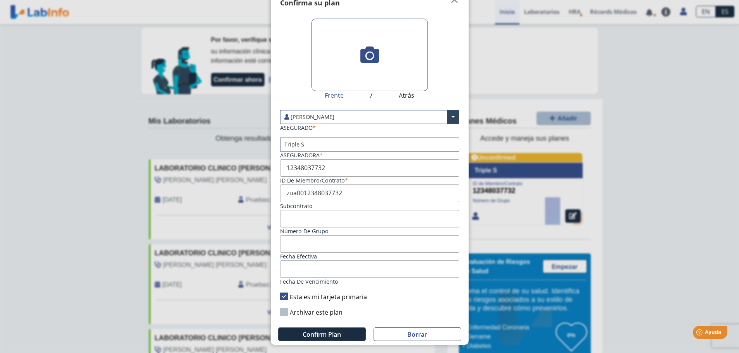
click at [297, 243] on input "Fecha efectiva" at bounding box center [369, 243] width 179 height 17
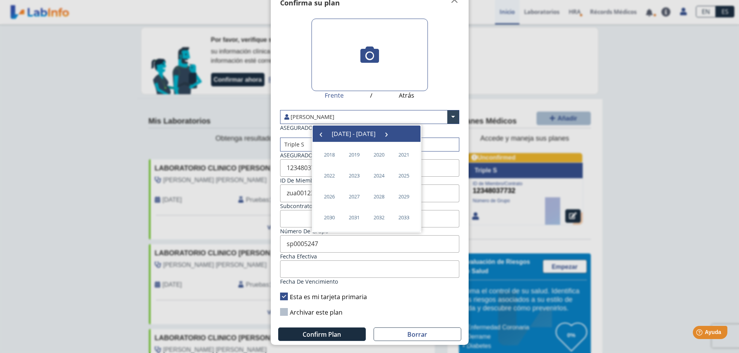
type input "Invalid date"
click at [308, 266] on input "Fecha de vencimiento" at bounding box center [369, 269] width 179 height 17
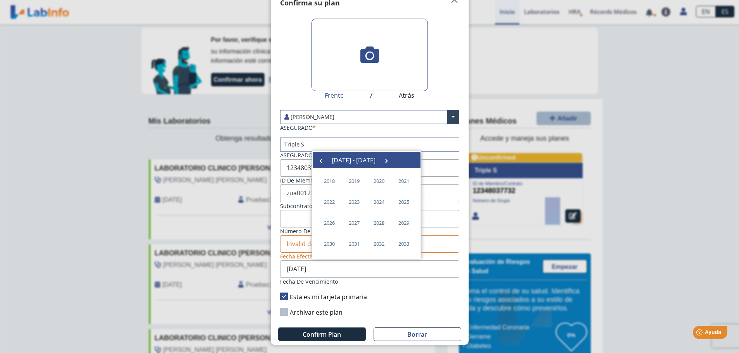
type input "[DATE]"
click at [388, 282] on div "[DATE] Fecha de vencimiento" at bounding box center [369, 273] width 183 height 25
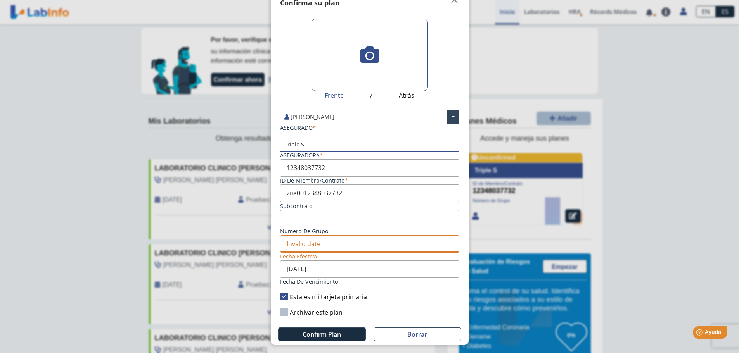
click at [306, 241] on input "Invalid date" at bounding box center [369, 243] width 179 height 17
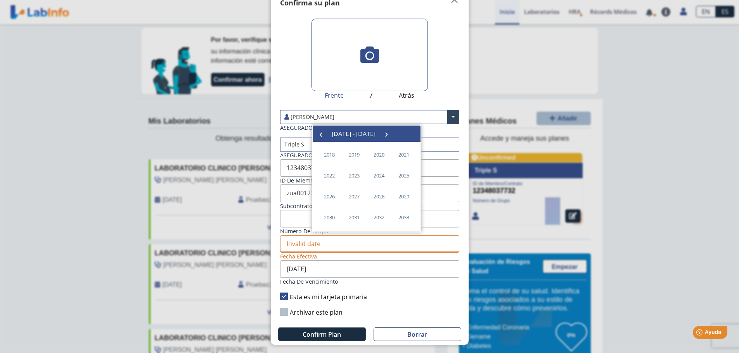
scroll to position [0, 0]
drag, startPoint x: 337, startPoint y: 239, endPoint x: 291, endPoint y: 247, distance: 46.4
click at [291, 247] on input "Invalid date" at bounding box center [369, 243] width 179 height 17
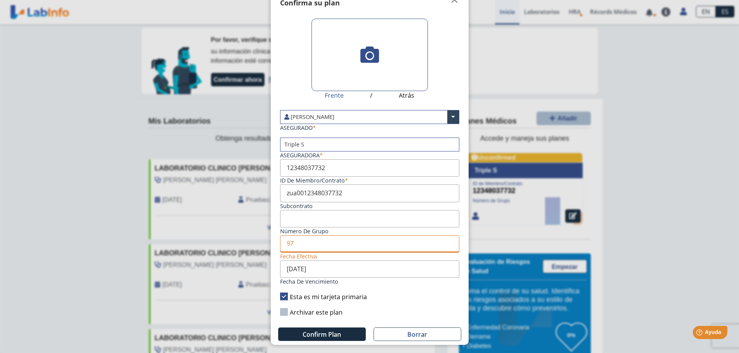
type input "9"
